Goal: Information Seeking & Learning: Learn about a topic

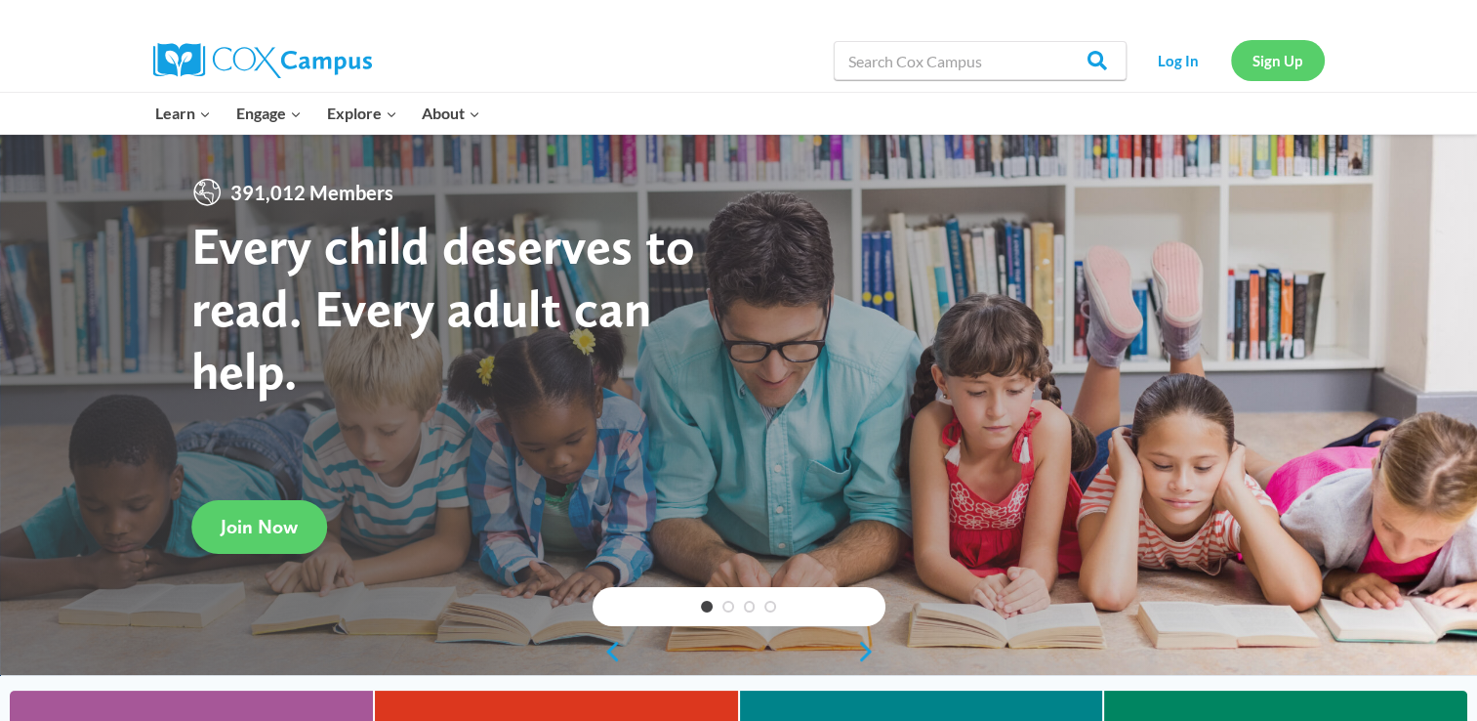
click at [1252, 71] on link "Sign Up" at bounding box center [1278, 60] width 94 height 40
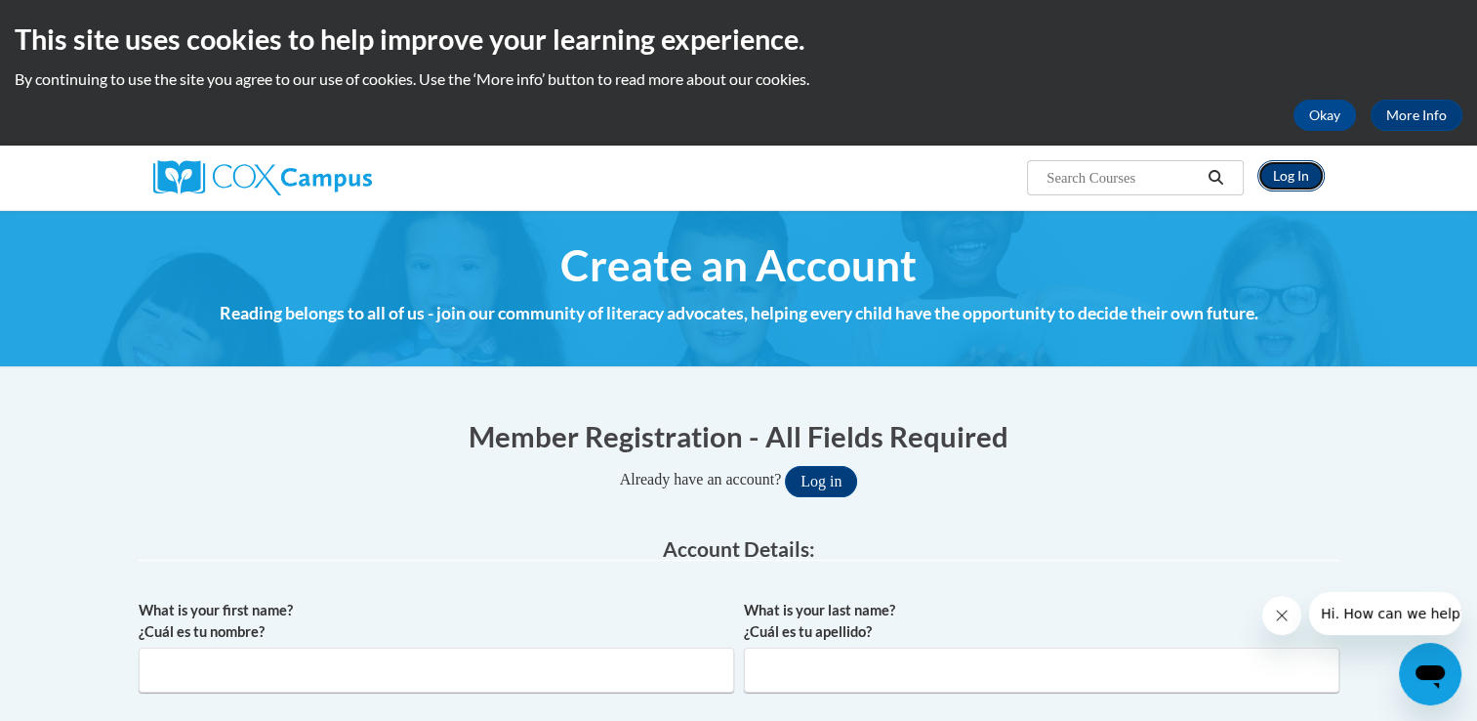
click at [1281, 176] on link "Log In" at bounding box center [1291, 175] width 67 height 31
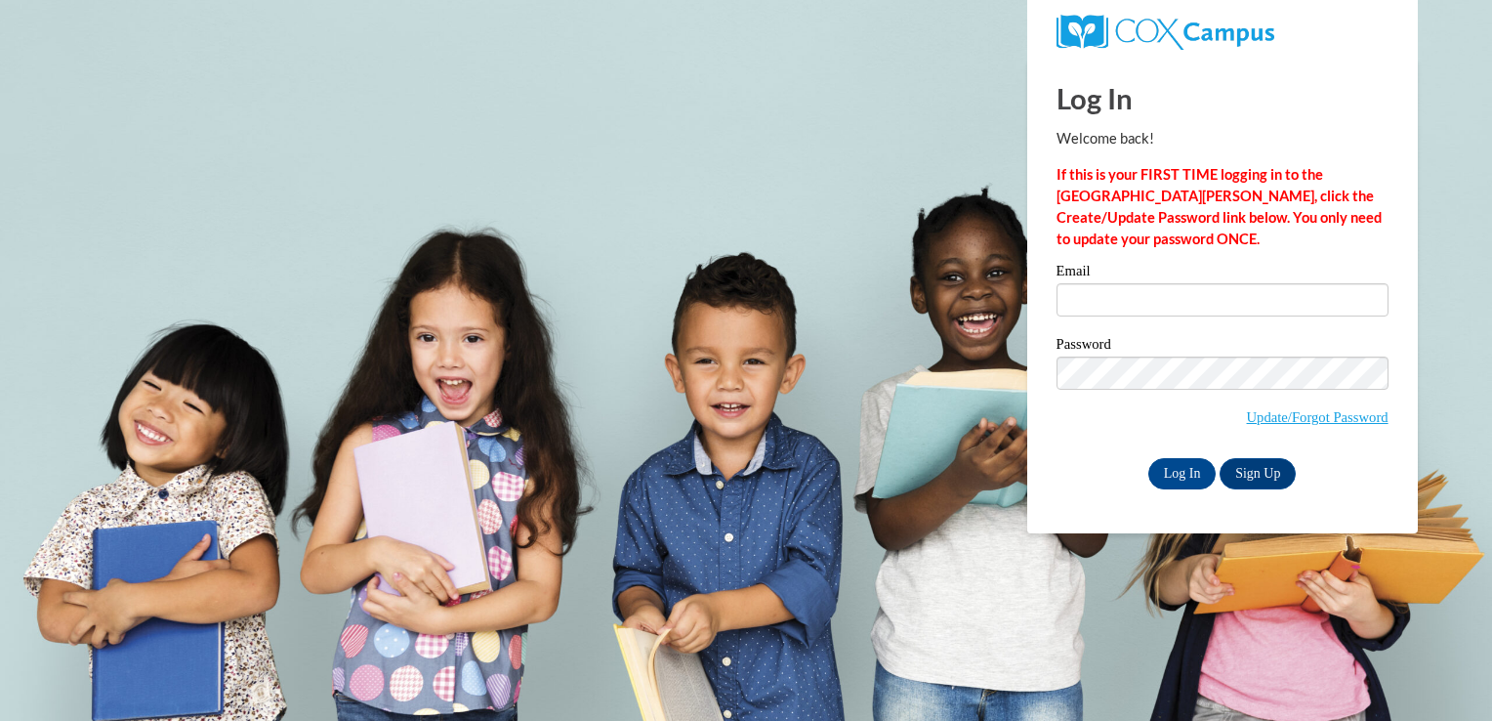
drag, startPoint x: 1123, startPoint y: 321, endPoint x: 1118, endPoint y: 304, distance: 18.2
click at [1118, 304] on div "Email" at bounding box center [1223, 297] width 332 height 67
click at [1118, 304] on input "Email" at bounding box center [1223, 299] width 332 height 33
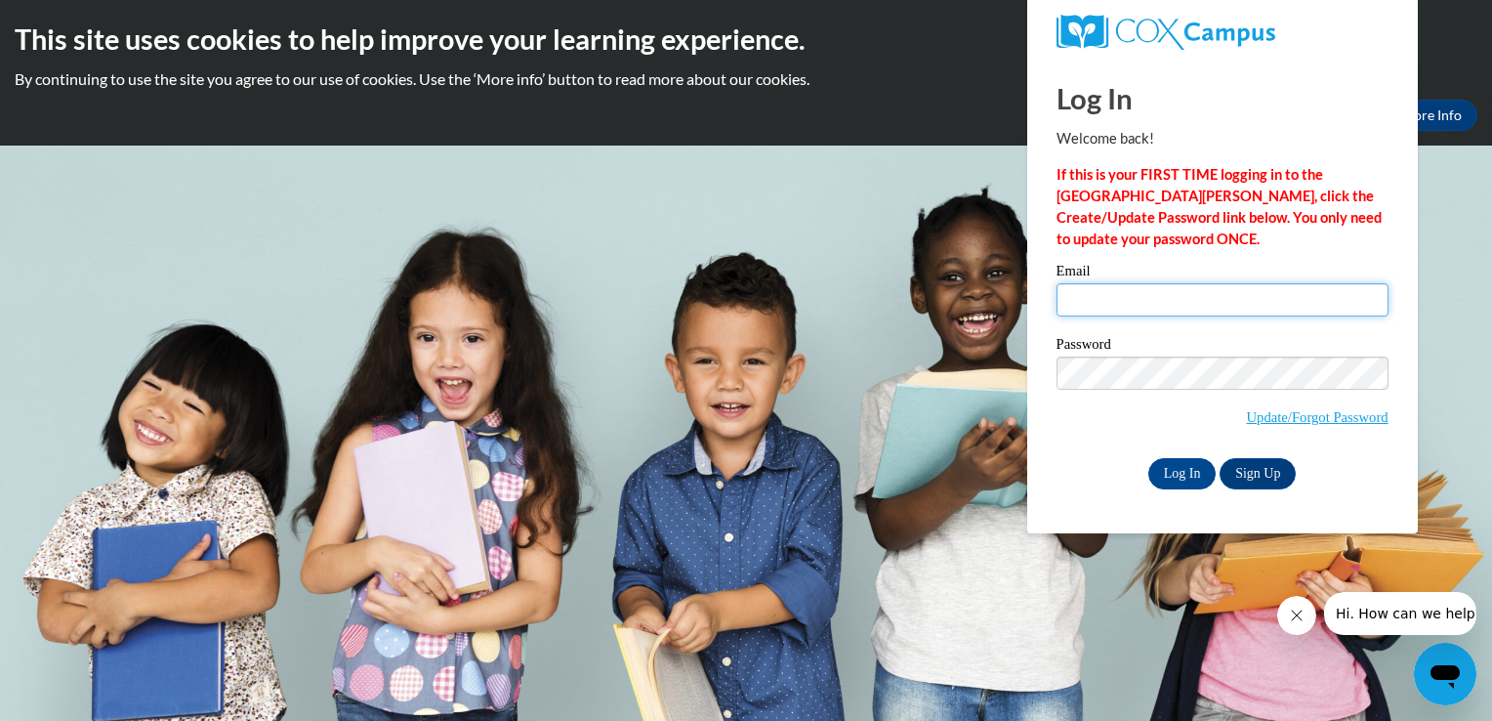
type input "Madisonahendricks@gmail.com"
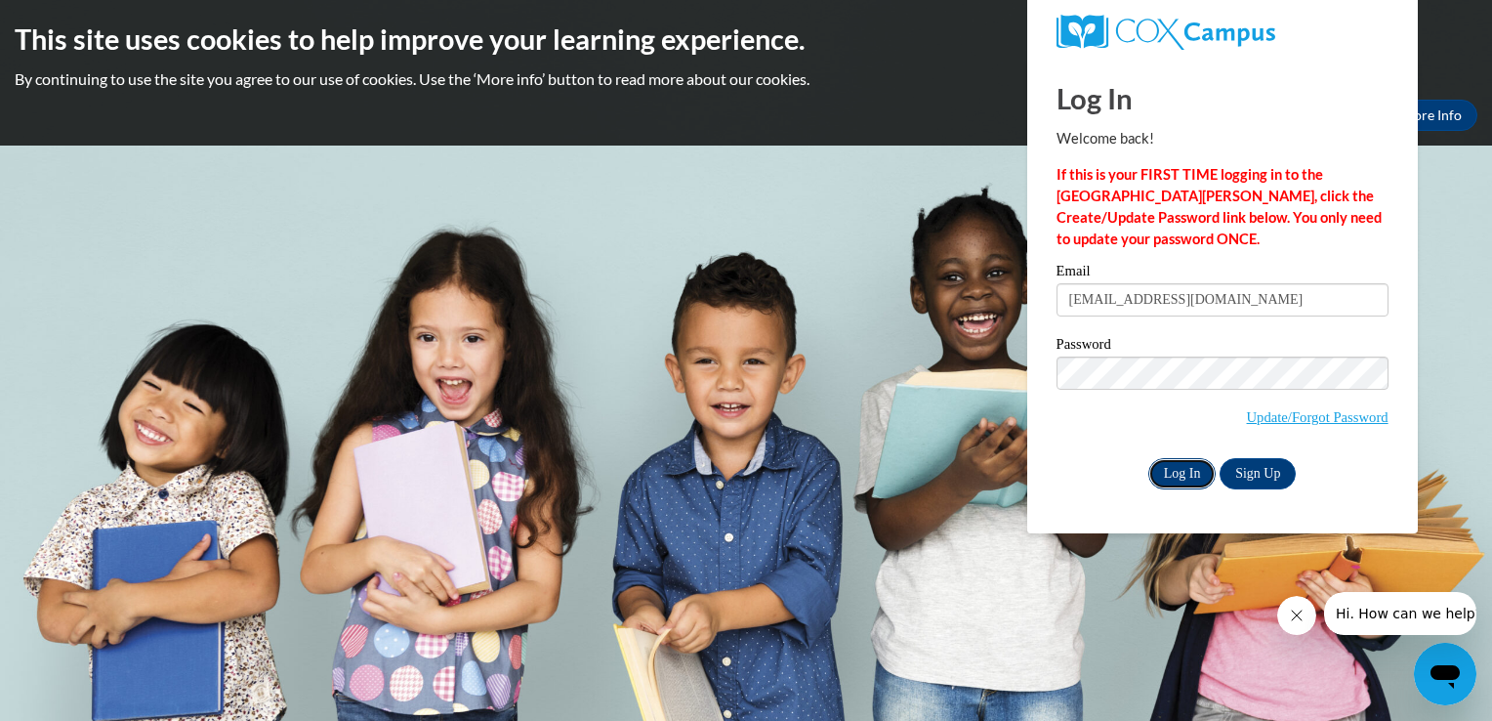
click at [1187, 474] on input "Log In" at bounding box center [1182, 473] width 68 height 31
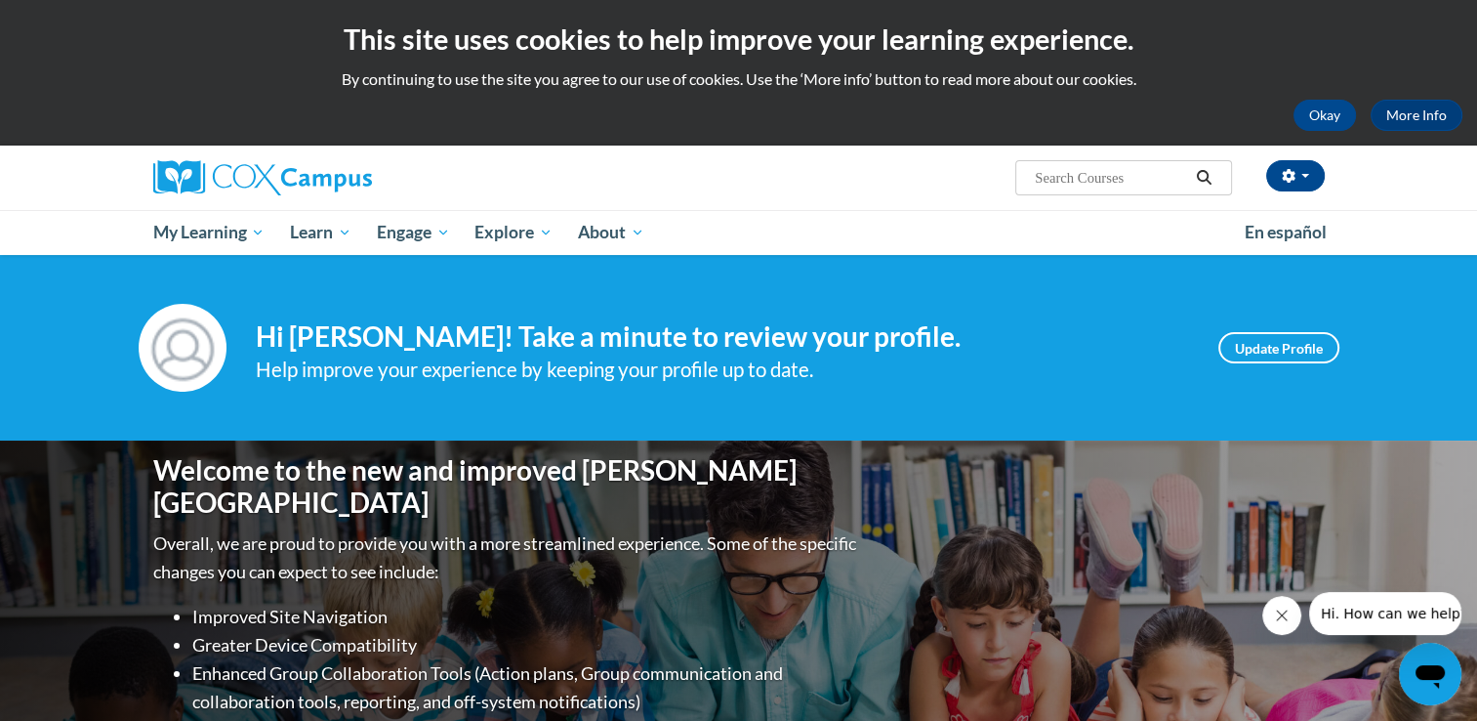
click at [1109, 181] on input "Search..." at bounding box center [1111, 177] width 156 height 23
type input "language and literacy"
click at [1191, 174] on button "Search" at bounding box center [1203, 177] width 29 height 23
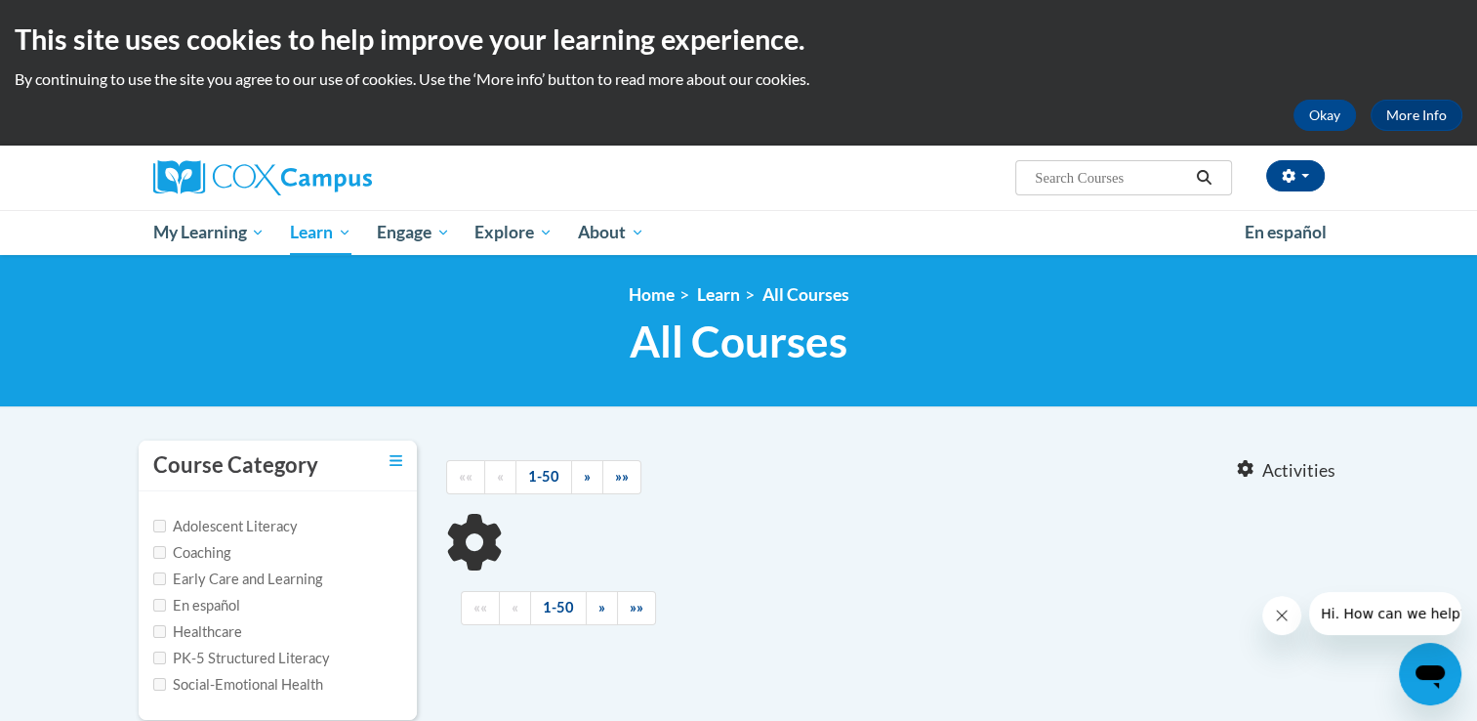
type input "language and literacy"
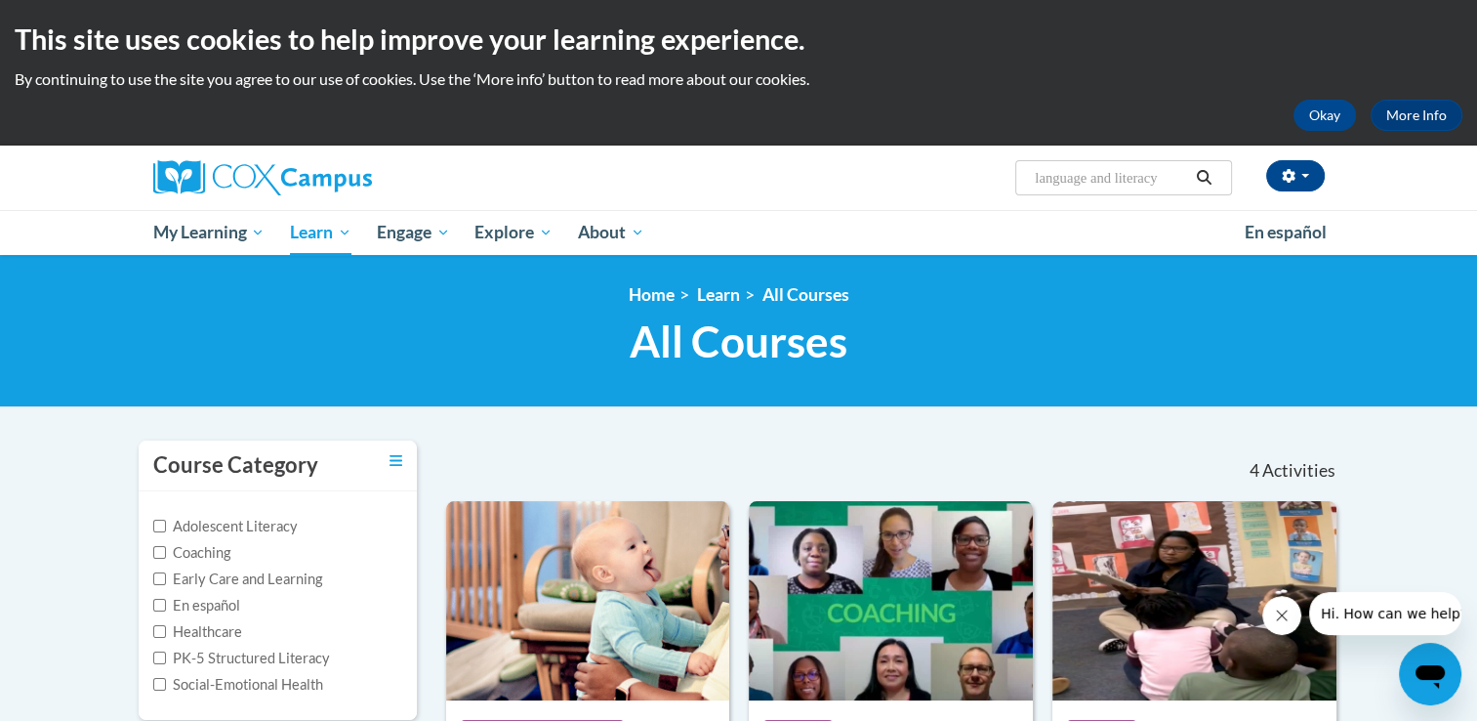
click at [1192, 41] on h2 "This site uses cookies to help improve your learning experience." at bounding box center [739, 39] width 1448 height 39
